Goal: Task Accomplishment & Management: Use online tool/utility

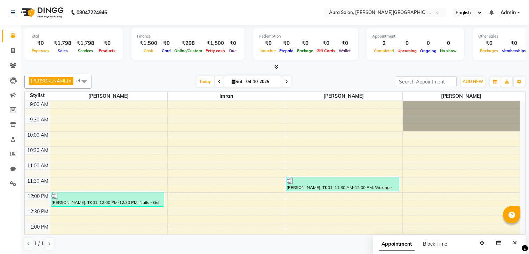
click at [234, 139] on table "Stylist [PERSON_NAME] [PERSON_NAME] [PERSON_NAME] Boi [PERSON_NAME] 9:00 AM 9:3…" at bounding box center [274, 162] width 501 height 143
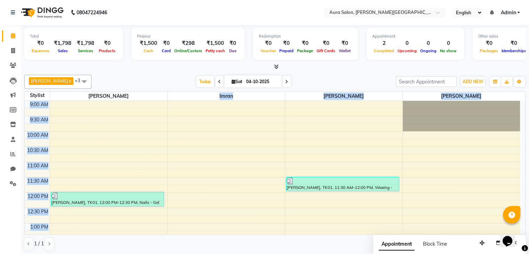
scroll to position [170, 0]
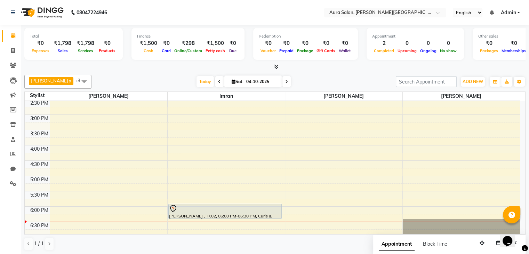
click at [368, 67] on div at bounding box center [274, 66] width 501 height 7
click at [71, 214] on td at bounding box center [285, 218] width 470 height 8
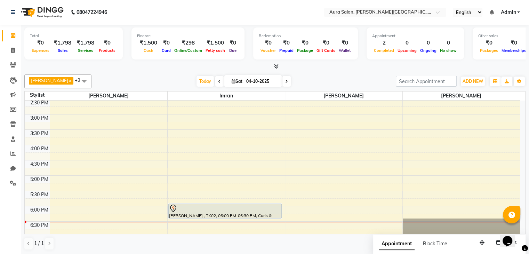
scroll to position [169, 0]
click at [13, 49] on icon at bounding box center [13, 50] width 4 height 5
select select "service"
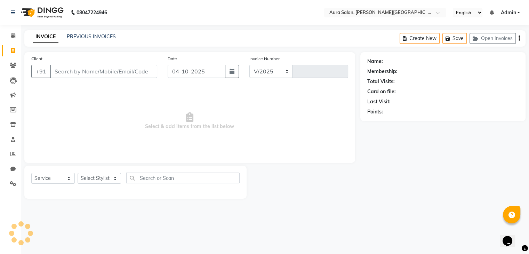
select select "7430"
type input "0352"
click at [88, 37] on link "PREVIOUS INVOICES" at bounding box center [91, 36] width 49 height 6
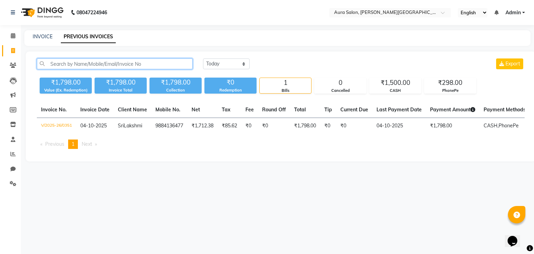
click at [92, 65] on input "text" at bounding box center [115, 63] width 156 height 11
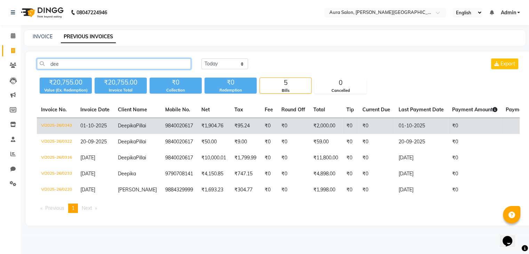
type input "dee"
click at [125, 123] on span "Deepika" at bounding box center [127, 125] width 18 height 6
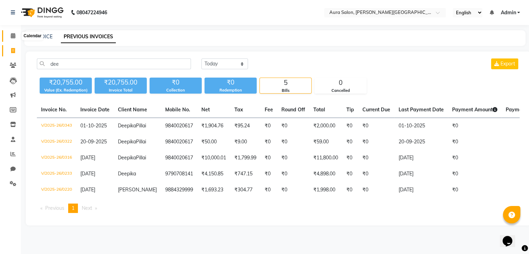
click at [11, 36] on icon at bounding box center [13, 35] width 5 height 5
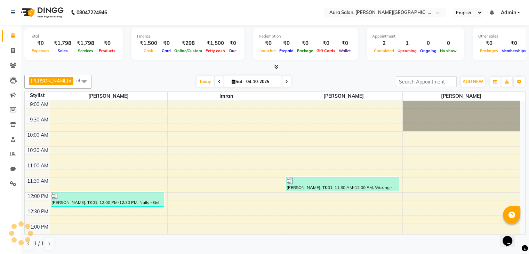
scroll to position [170, 0]
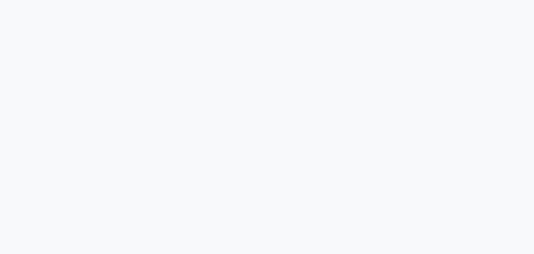
select select "ec"
